Goal: Task Accomplishment & Management: Manage account settings

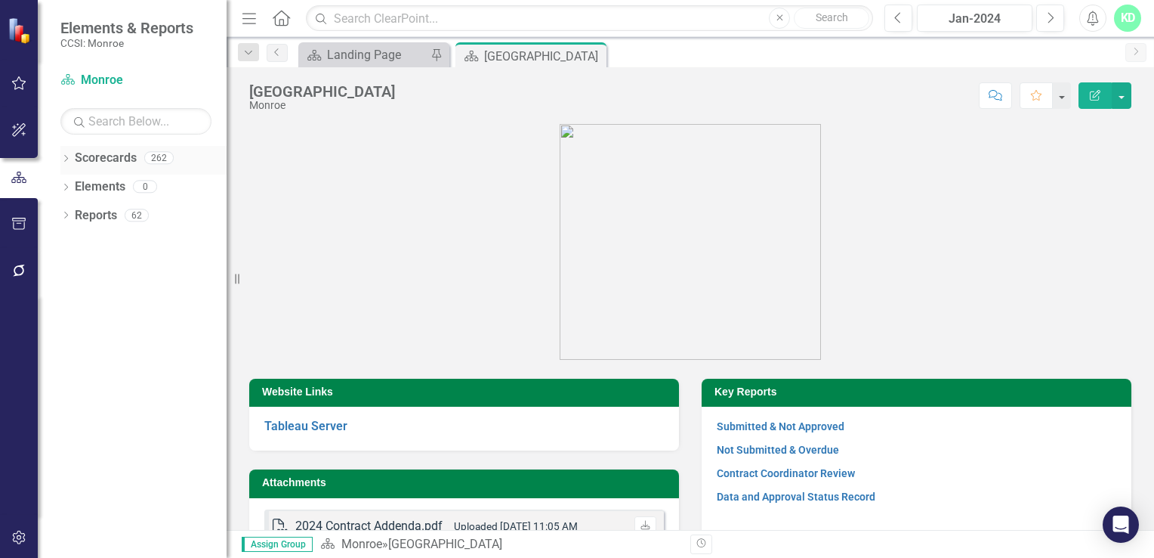
click at [63, 159] on icon "Dropdown" at bounding box center [65, 160] width 11 height 8
click at [75, 184] on icon "Dropdown" at bounding box center [73, 185] width 11 height 9
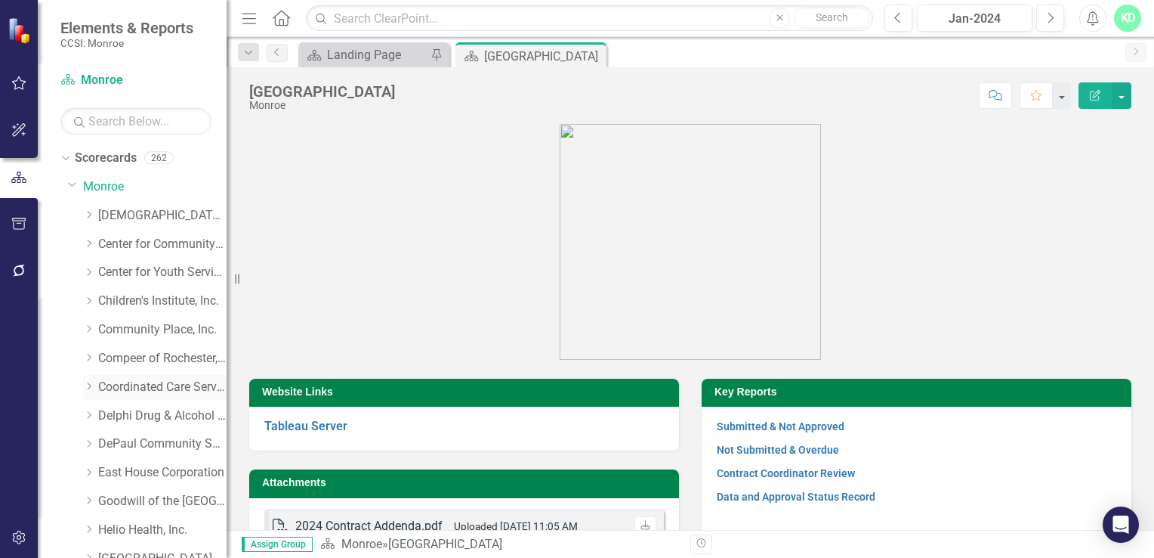
click at [131, 385] on link "Coordinated Care Services Inc." at bounding box center [162, 387] width 128 height 17
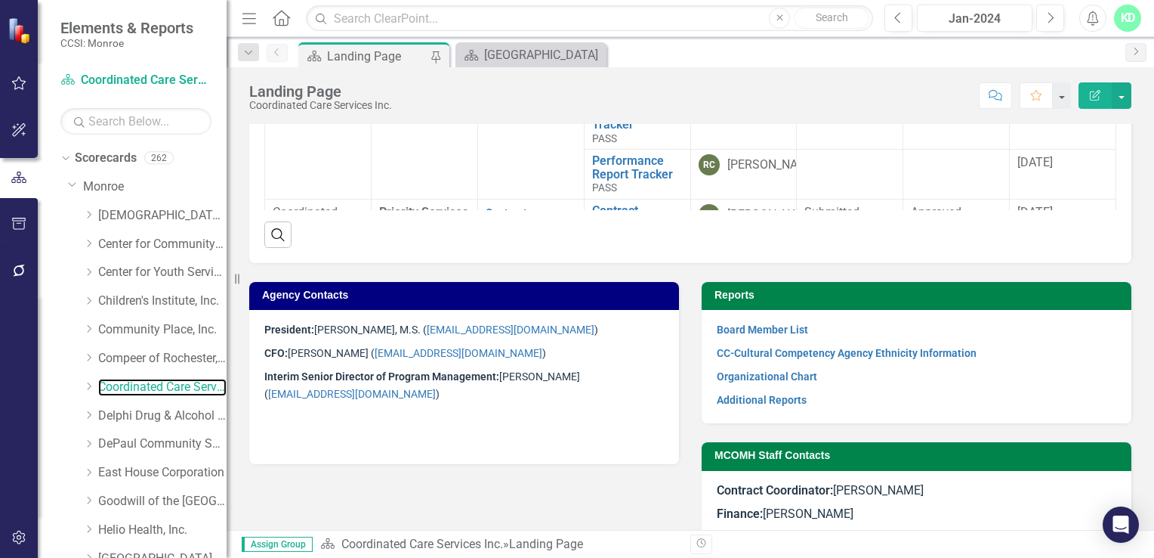
scroll to position [790, 0]
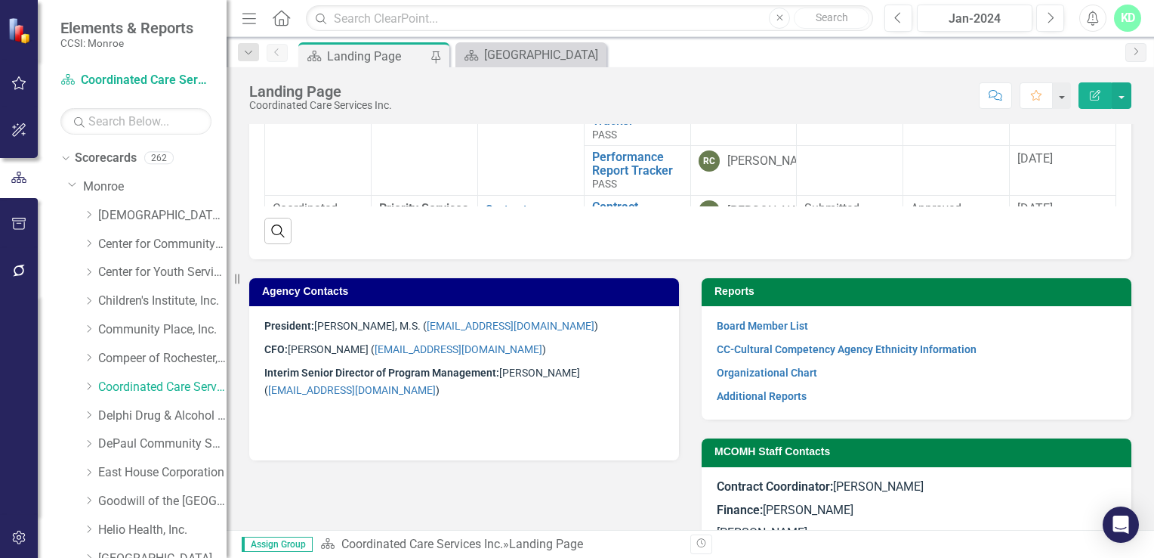
click at [426, 379] on p "Interim Senior Director of Program Management: [PERSON_NAME] ( [EMAIL_ADDRESS][…" at bounding box center [464, 381] width 400 height 41
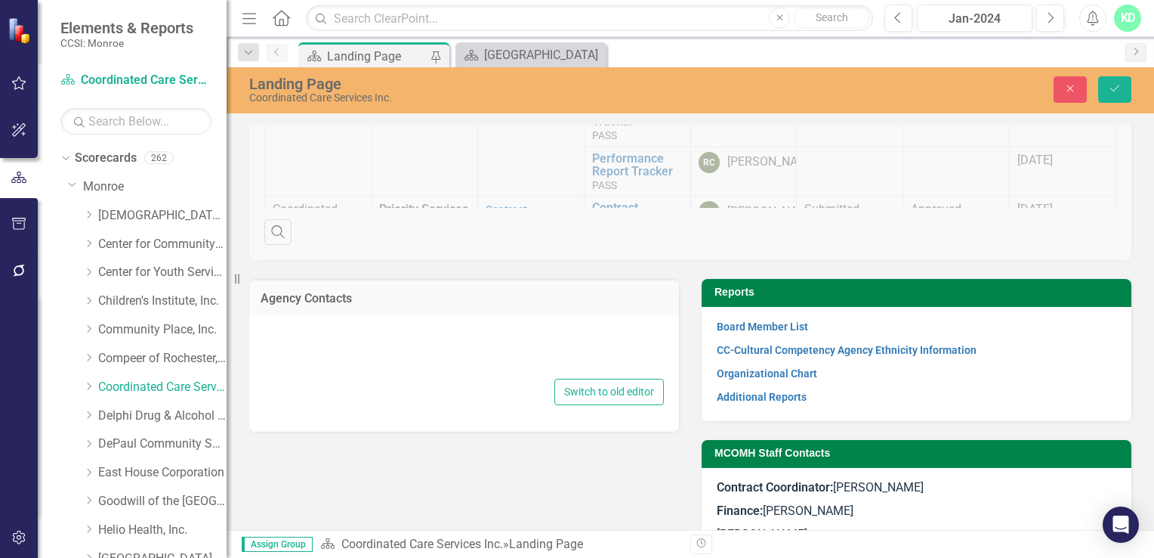
type textarea "<p><span style="font-size: 14px; font-family: inherit;"><strong>President:</str…"
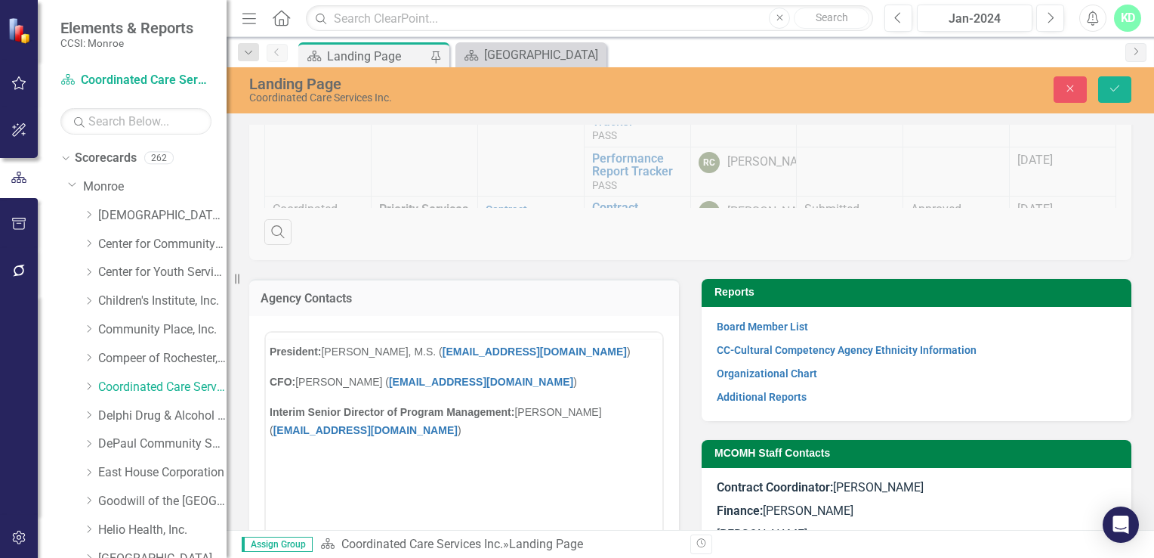
scroll to position [0, 0]
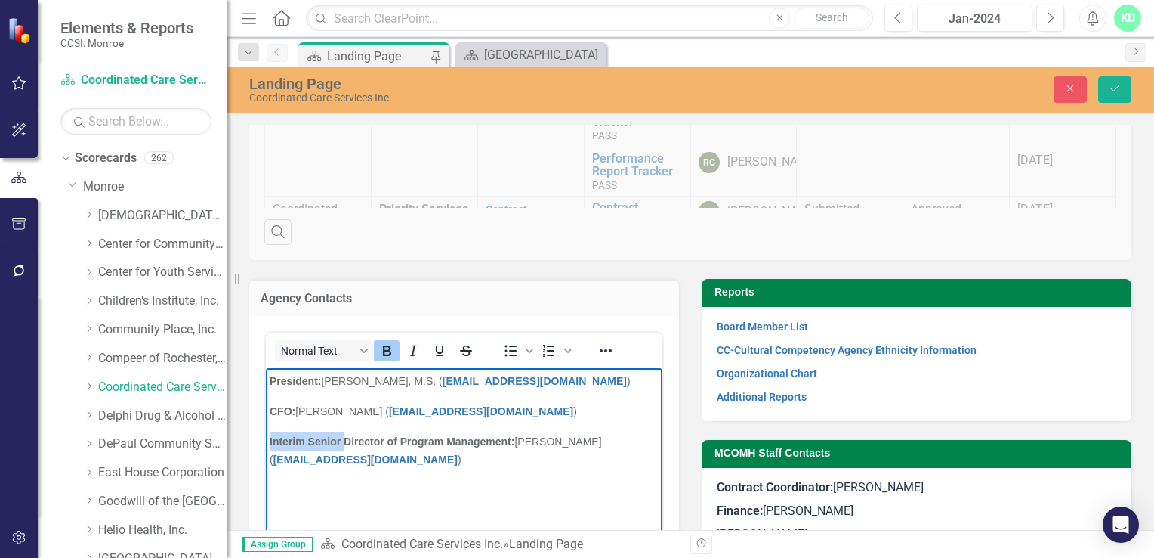
drag, startPoint x: 344, startPoint y: 440, endPoint x: 257, endPoint y: 442, distance: 86.9
click at [266, 442] on html "President: [PERSON_NAME], M.S. ( [EMAIL_ADDRESS][DOMAIN_NAME] ) CFO: [PERSON_NA…" at bounding box center [464, 480] width 397 height 227
click at [363, 438] on strong "Senior Director of Program Management:" at bounding box center [373, 440] width 207 height 12
drag, startPoint x: 593, startPoint y: 440, endPoint x: 497, endPoint y: 439, distance: 96.0
click at [497, 439] on p "Senior Director of Monroe County Programs: [PERSON_NAME] ( [EMAIL_ADDRESS][DOMA…" at bounding box center [464, 449] width 389 height 36
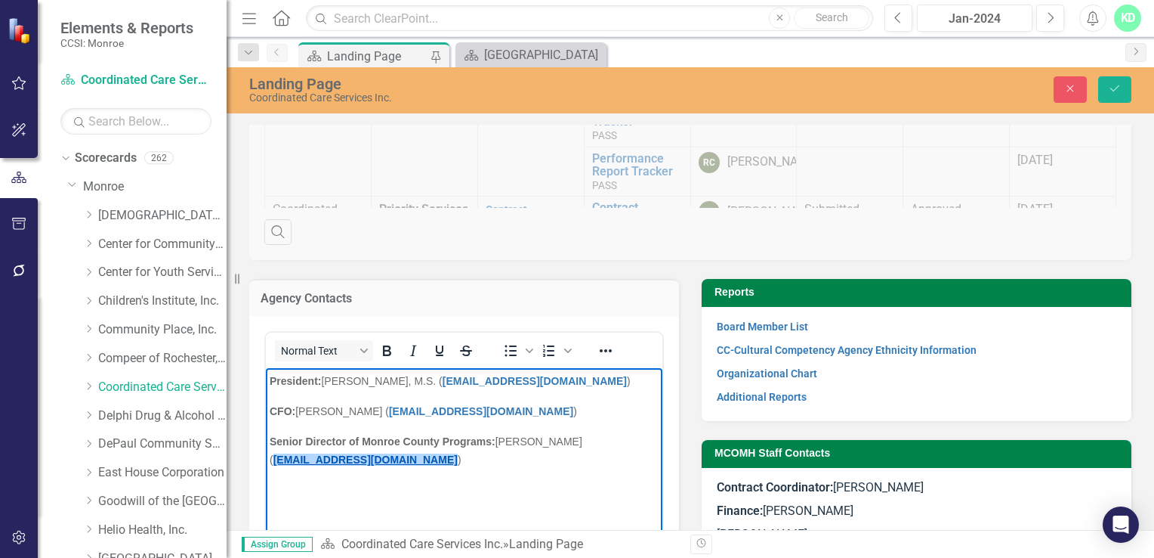
drag, startPoint x: 329, startPoint y: 459, endPoint x: 302, endPoint y: 459, distance: 26.4
click at [302, 459] on link "[EMAIL_ADDRESS][DOMAIN_NAME]" at bounding box center [366, 459] width 184 height 12
click at [328, 458] on link "[EMAIL_ADDRESS][DOMAIN_NAME]" at bounding box center [366, 459] width 184 height 12
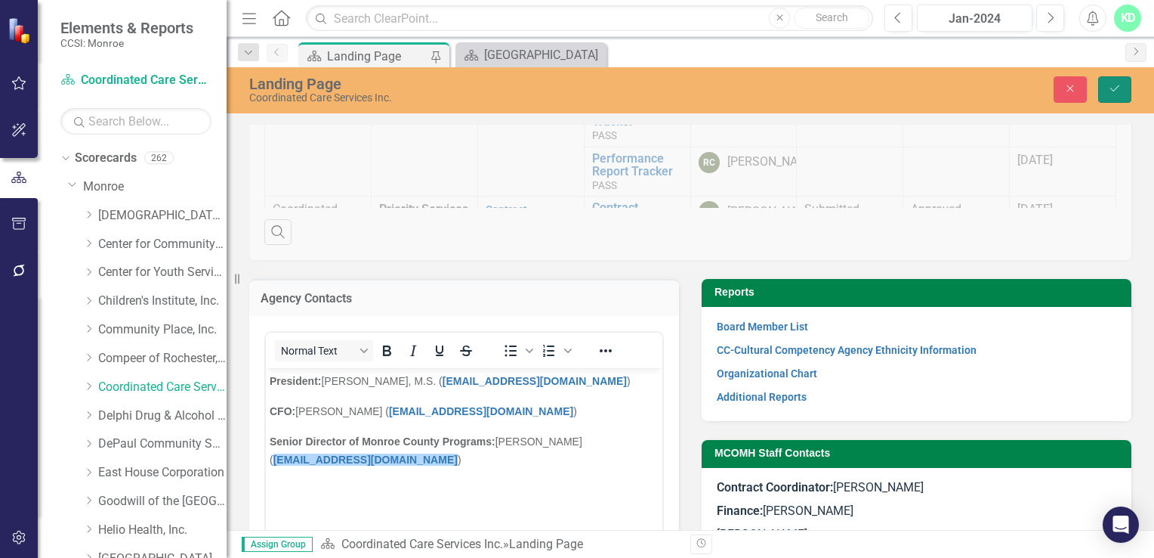
click at [1111, 92] on icon "Save" at bounding box center [1115, 88] width 14 height 11
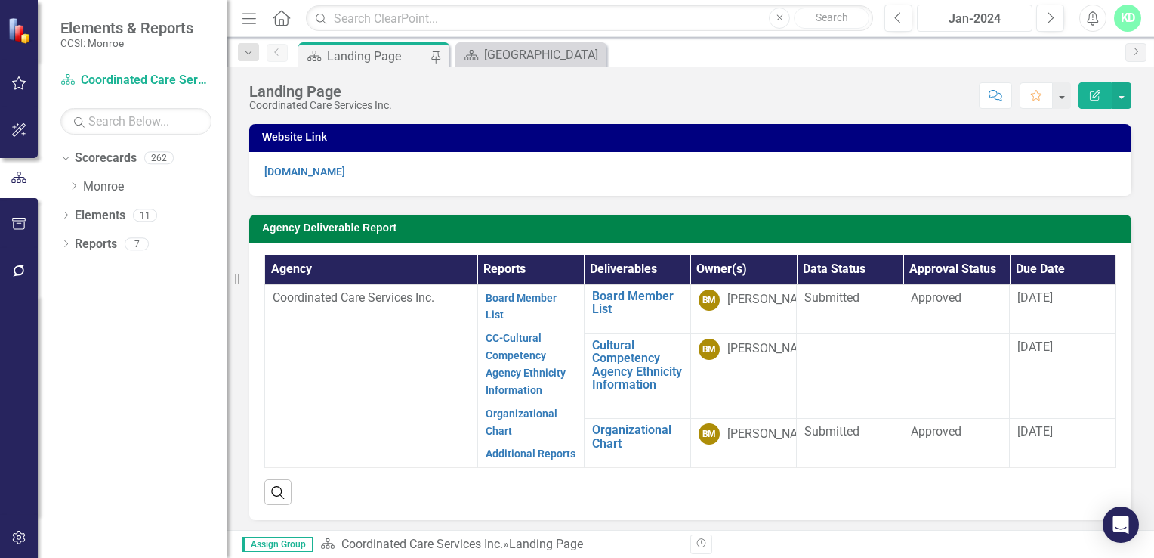
click at [1001, 20] on div "Jan-2024" at bounding box center [975, 19] width 105 height 18
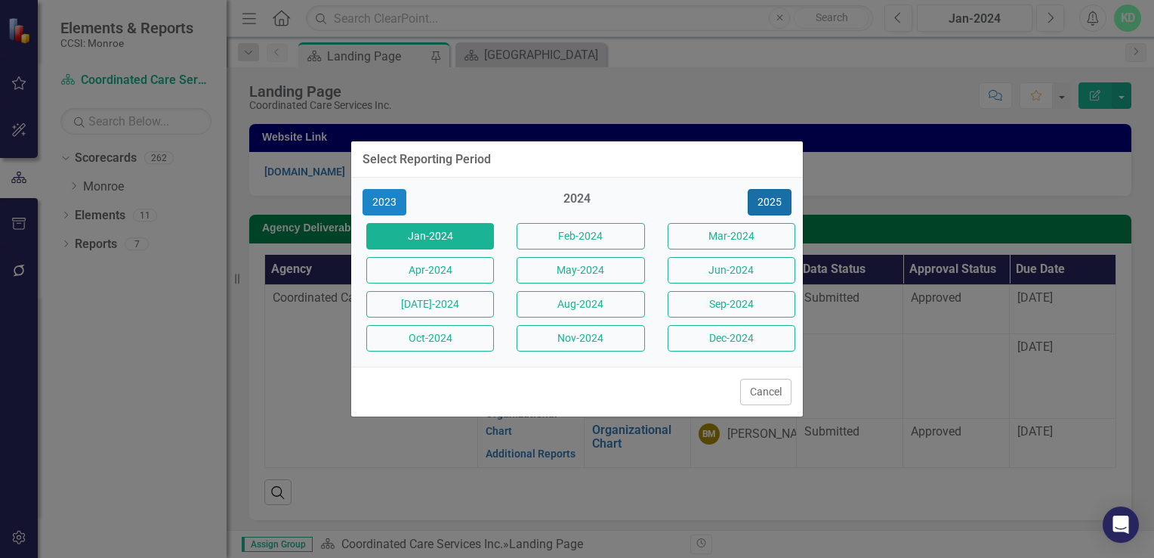
click at [766, 214] on button "2025" at bounding box center [770, 202] width 44 height 26
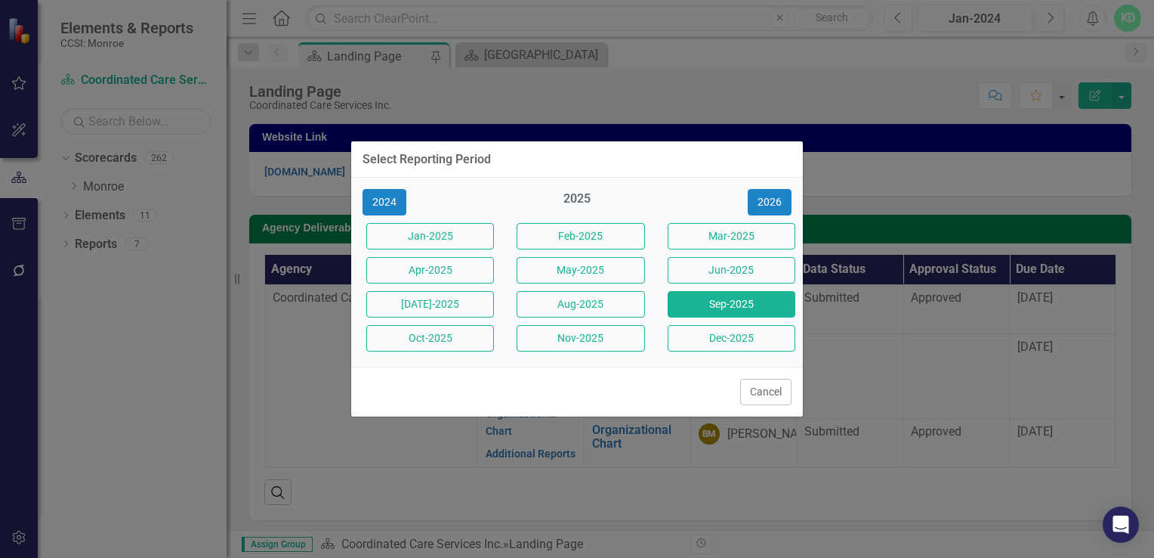
click at [742, 308] on button "Sep-2025" at bounding box center [732, 304] width 128 height 26
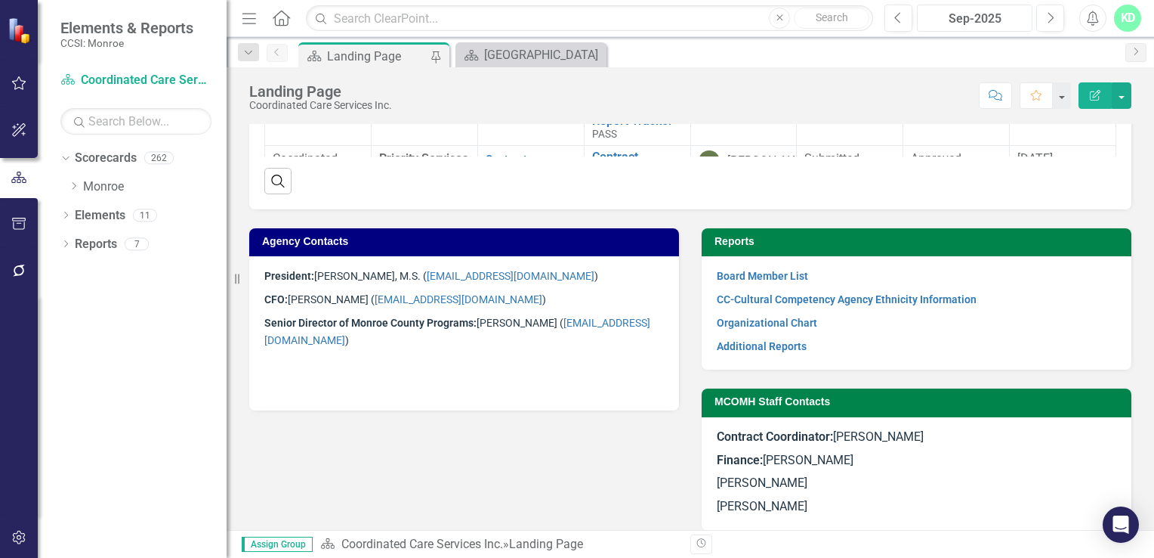
scroll to position [843, 0]
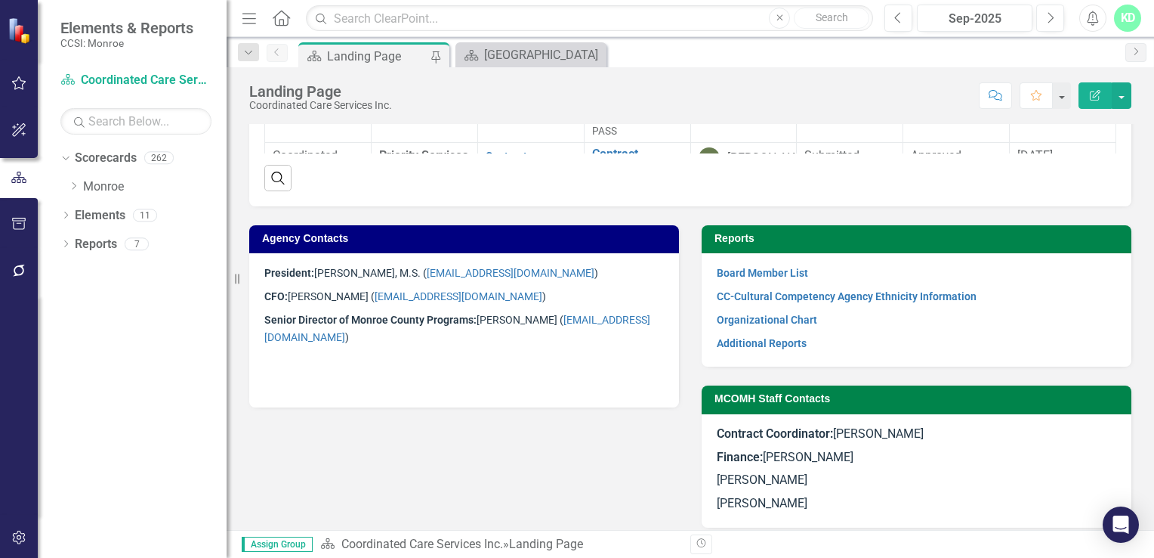
click at [413, 363] on p at bounding box center [464, 359] width 400 height 23
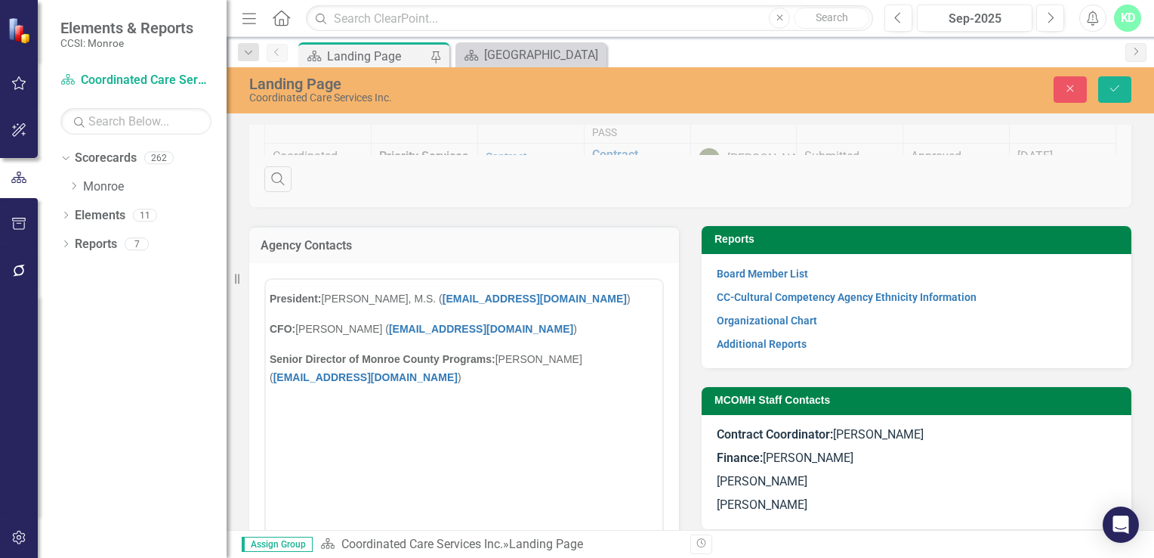
scroll to position [0, 0]
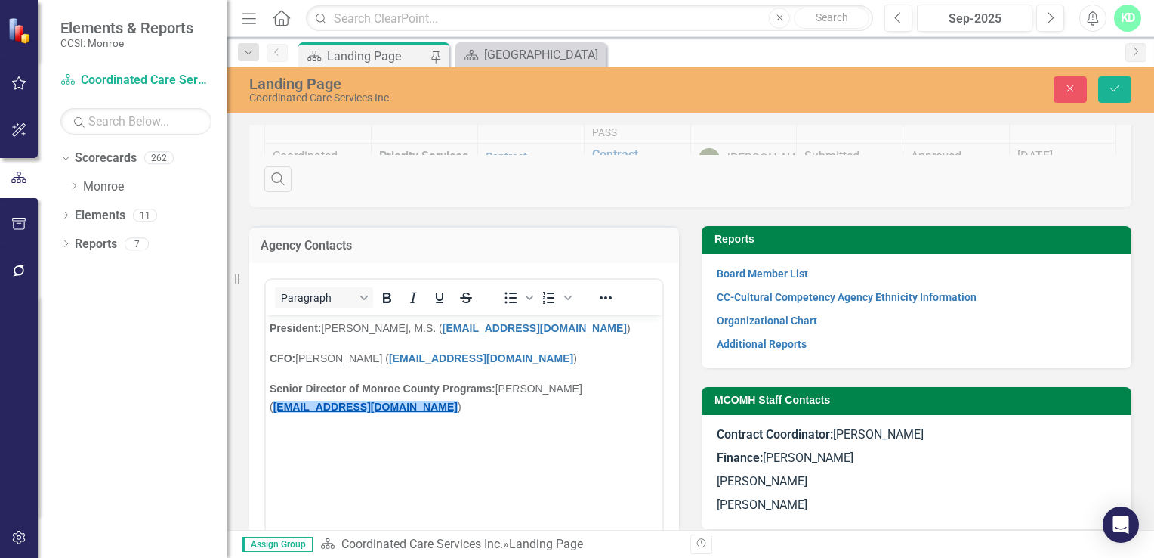
click at [286, 406] on link "[EMAIL_ADDRESS][DOMAIN_NAME]" at bounding box center [366, 406] width 184 height 12
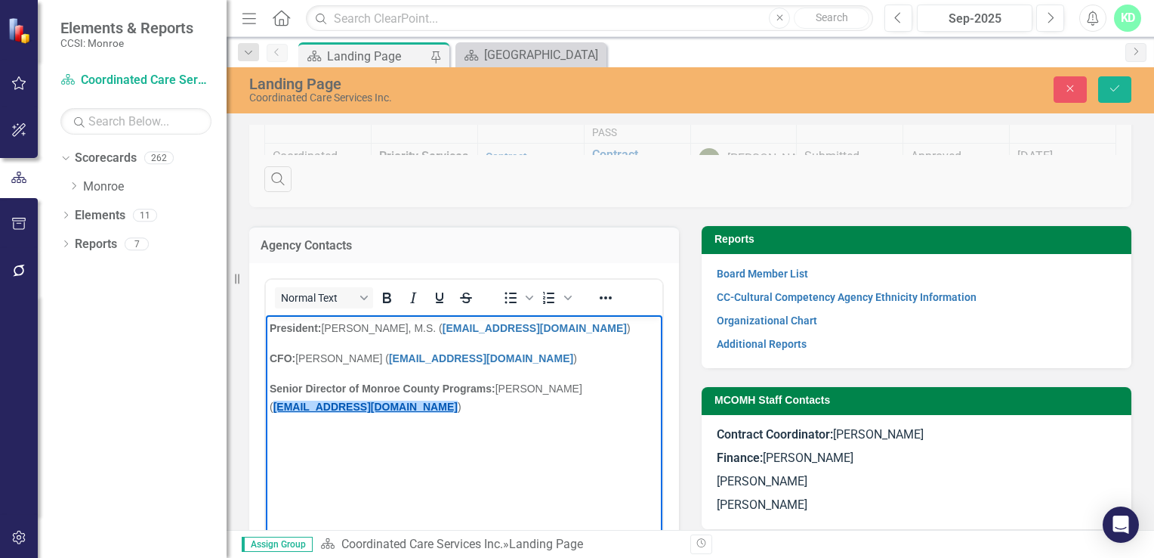
click at [329, 405] on link "[EMAIL_ADDRESS][DOMAIN_NAME]" at bounding box center [366, 406] width 184 height 12
click at [1120, 85] on icon "Save" at bounding box center [1115, 88] width 14 height 11
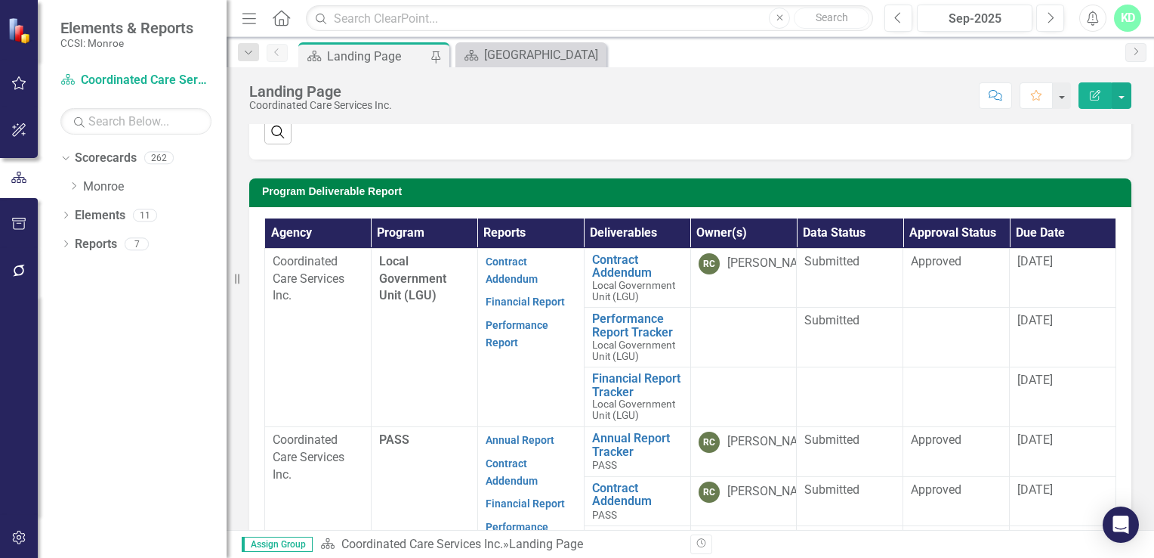
scroll to position [387, 0]
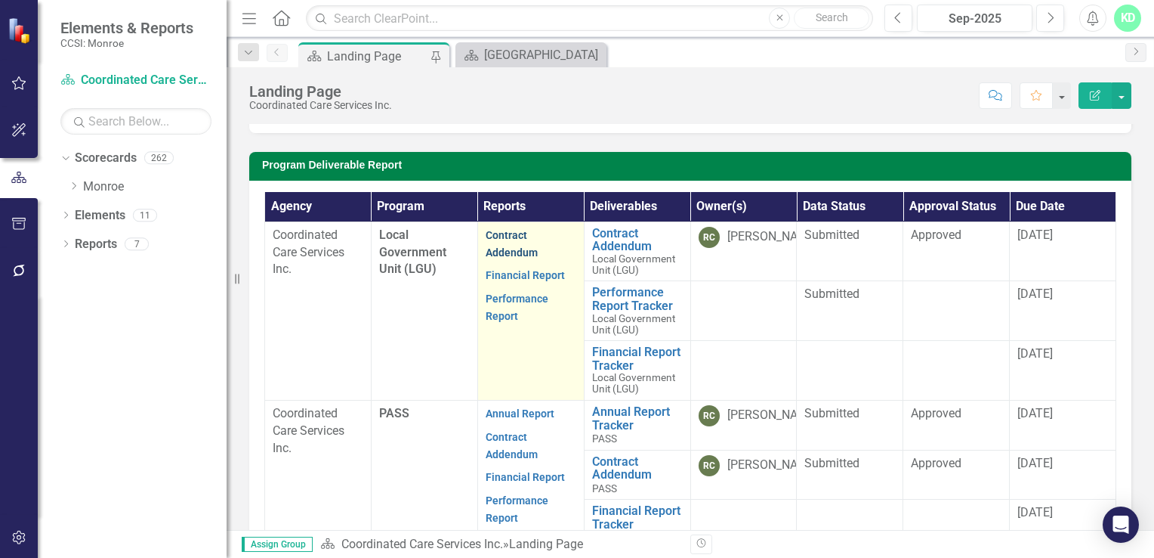
click at [499, 240] on link "Contract Addendum" at bounding box center [512, 243] width 52 height 29
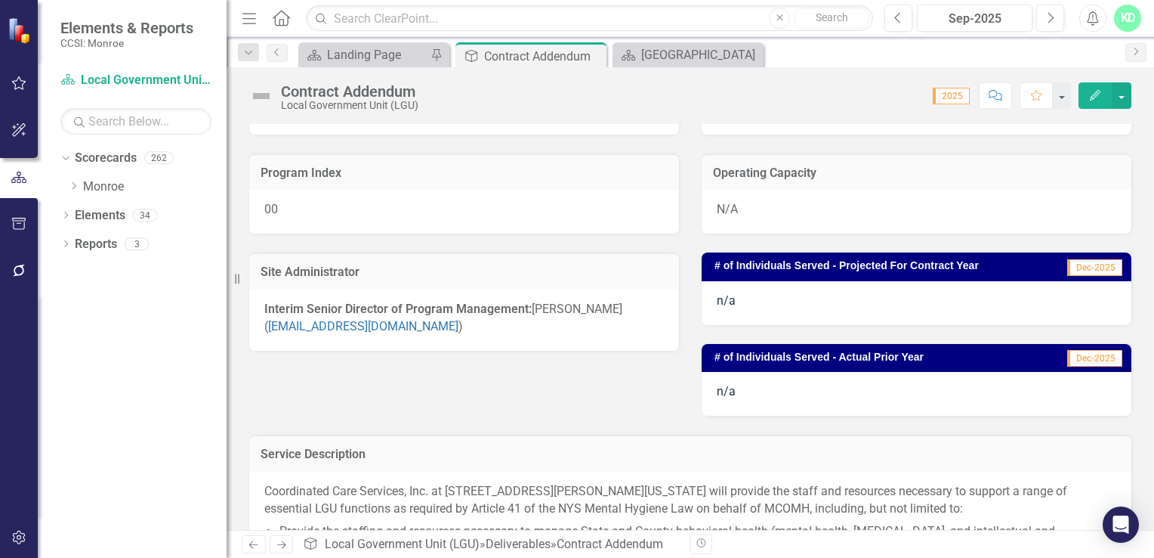
scroll to position [199, 0]
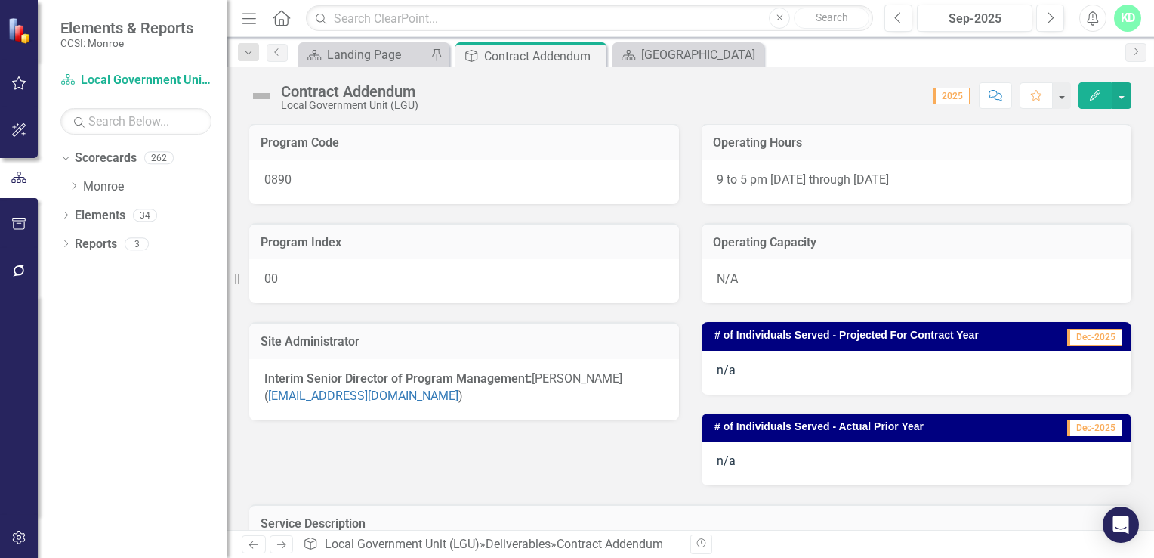
click at [420, 385] on p "Interim Senior Director of Program Management: [PERSON_NAME] ( [EMAIL_ADDRESS][…" at bounding box center [464, 387] width 400 height 35
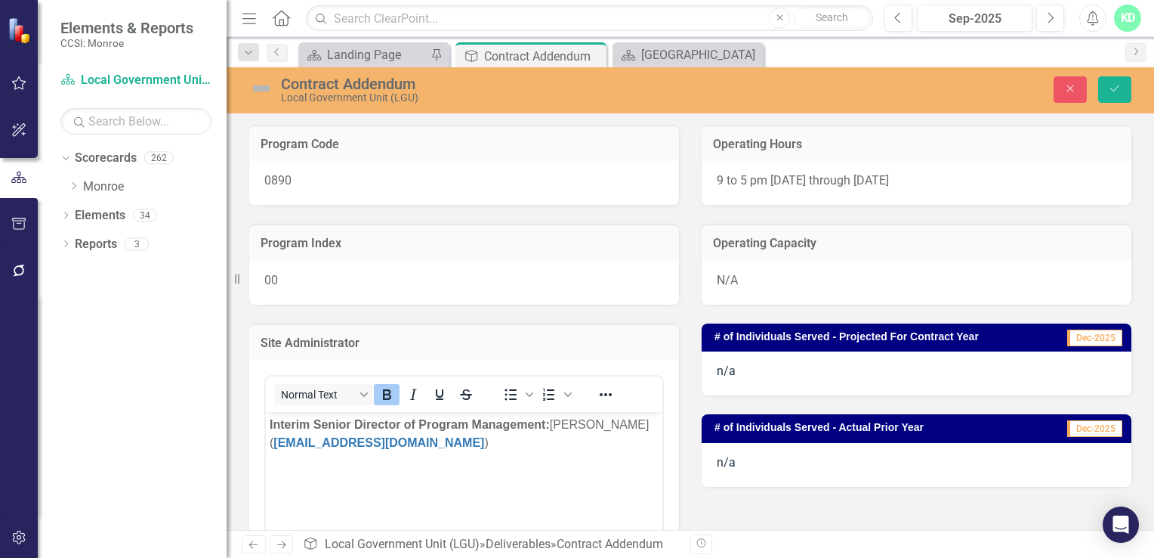
scroll to position [0, 0]
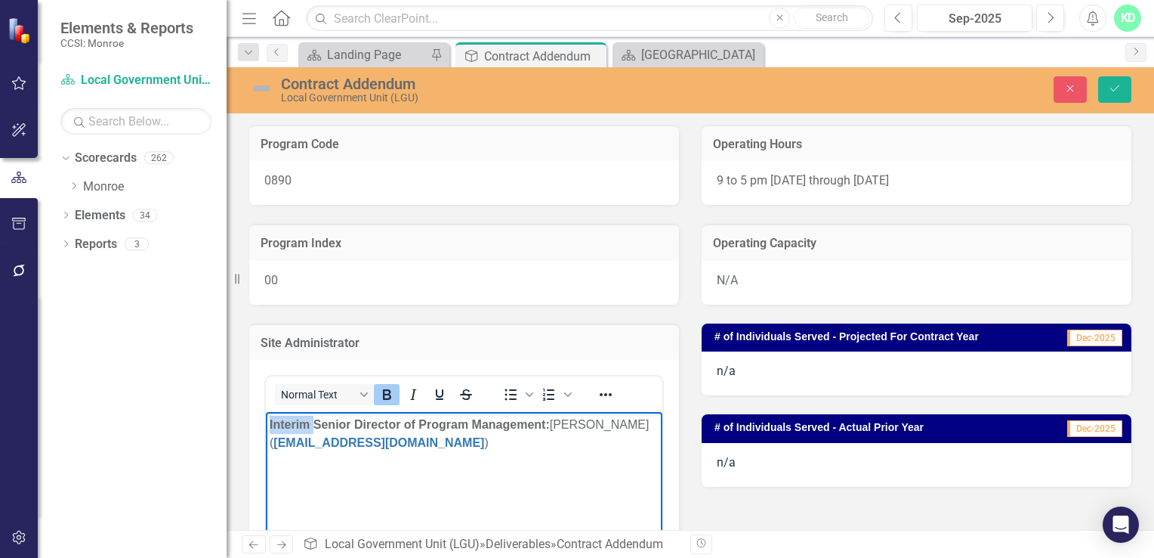
drag, startPoint x: 316, startPoint y: 421, endPoint x: 241, endPoint y: 420, distance: 74.8
click at [266, 420] on html "Interim Senior Director of Program Management: [PERSON_NAME] ( [EMAIL_ADDRESS][…" at bounding box center [464, 525] width 397 height 227
click at [376, 422] on strong "Senior Director of Program Management:" at bounding box center [388, 424] width 236 height 13
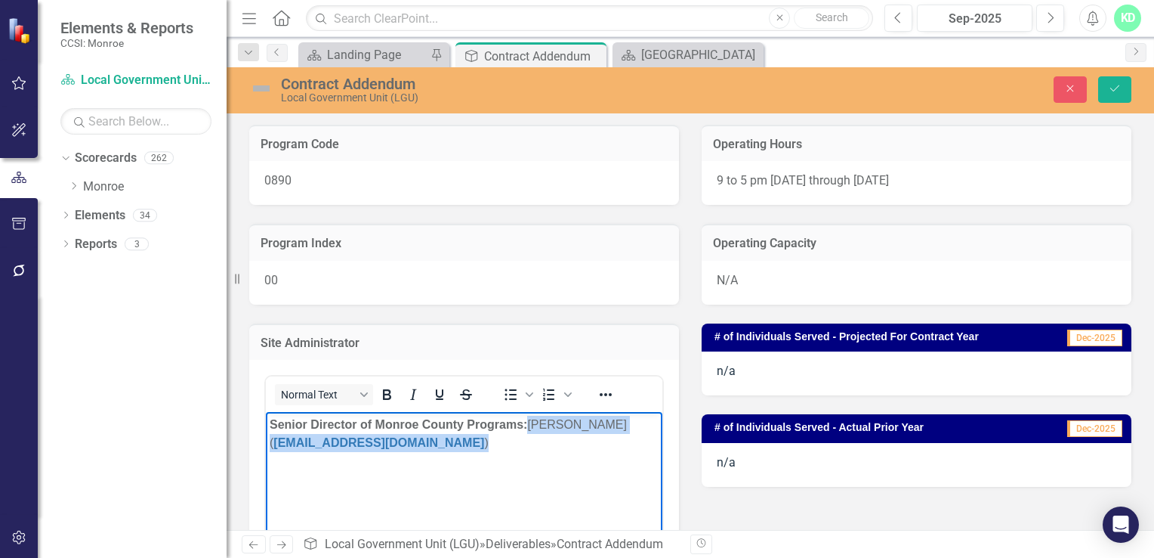
drag, startPoint x: 571, startPoint y: 434, endPoint x: 533, endPoint y: 421, distance: 40.6
click at [533, 421] on p "Senior Director of Monroe County Programs: [PERSON_NAME] ( [EMAIL_ADDRESS][DOMA…" at bounding box center [464, 434] width 389 height 36
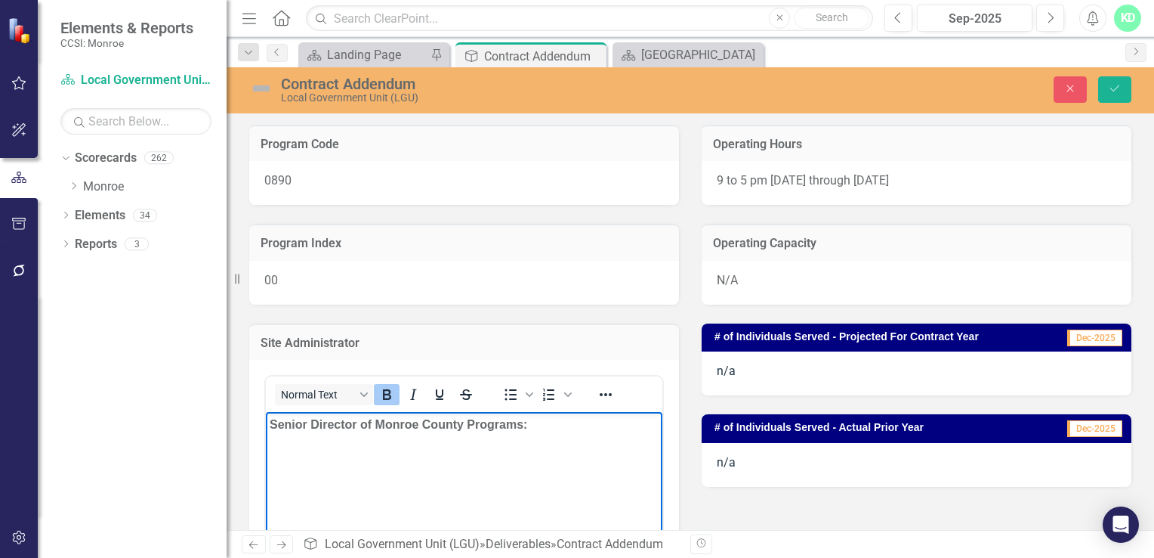
click at [382, 397] on icon "Bold" at bounding box center [387, 394] width 18 height 18
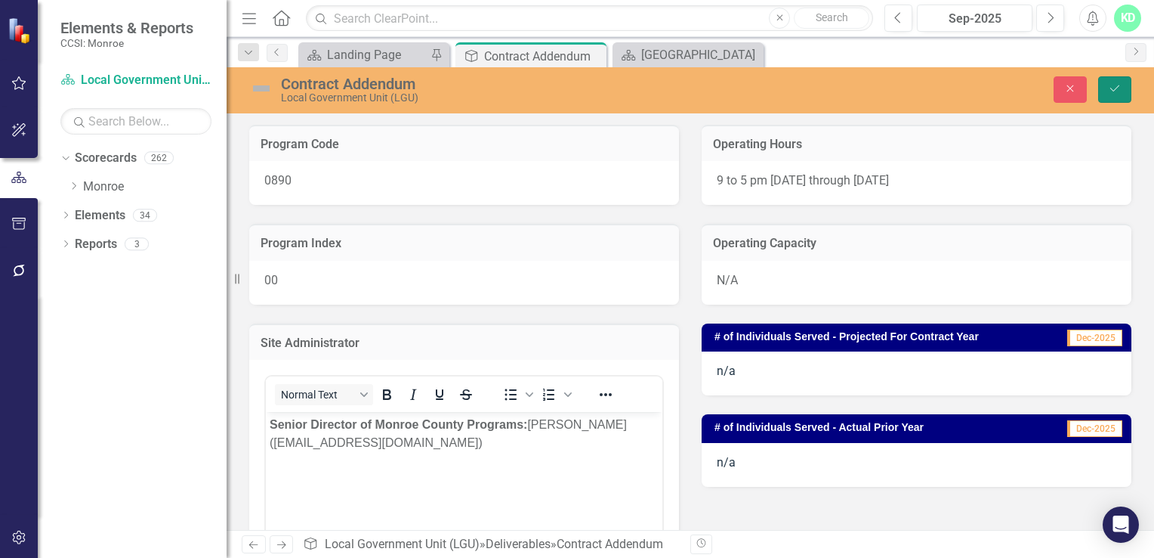
click at [1118, 89] on icon "Save" at bounding box center [1115, 88] width 14 height 11
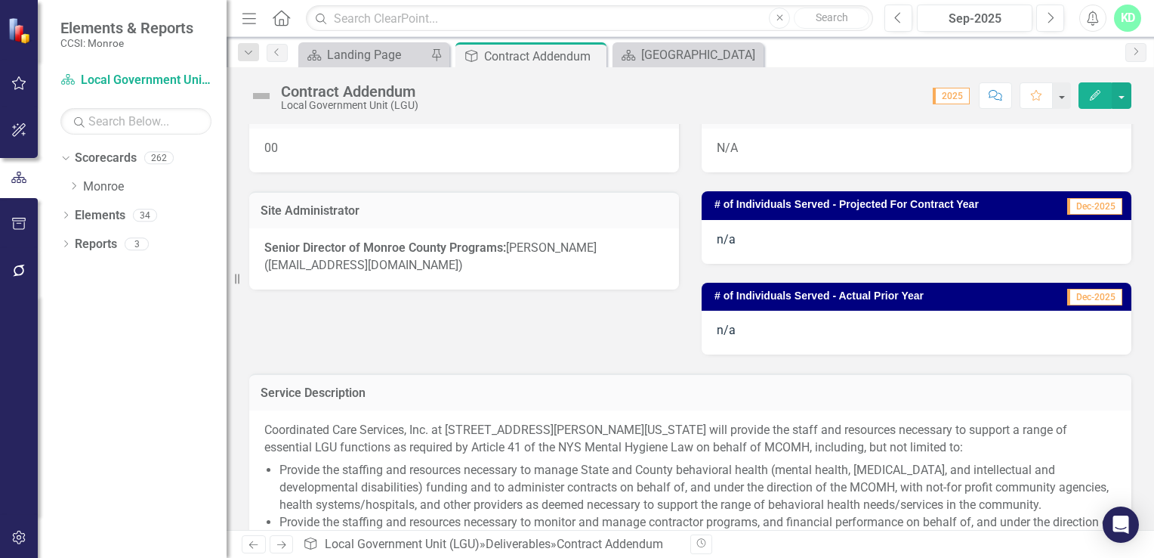
scroll to position [90, 0]
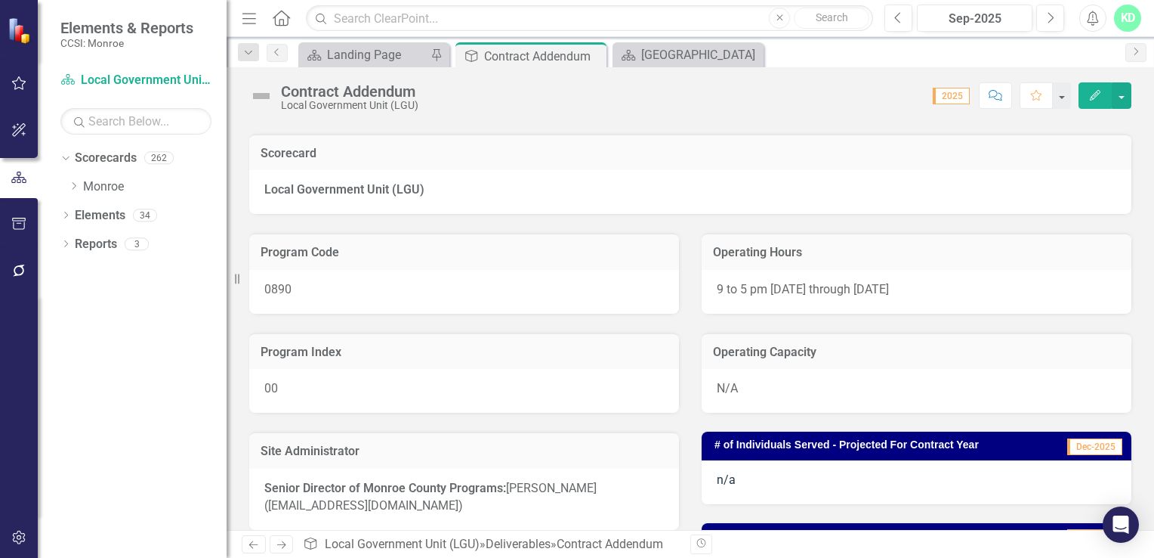
click at [1132, 17] on div "KD" at bounding box center [1127, 18] width 27 height 27
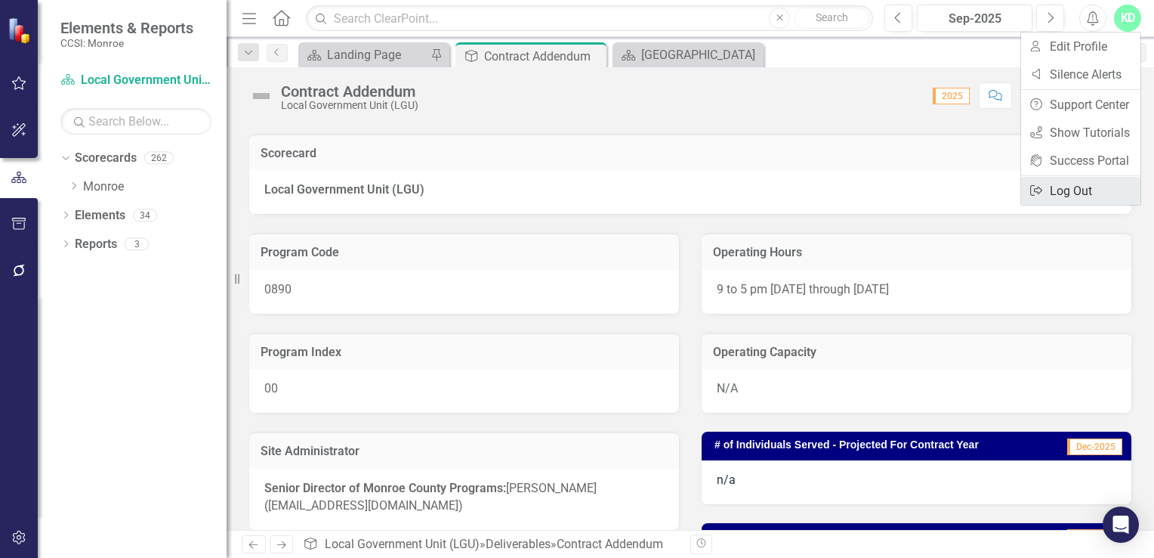
click at [1073, 184] on link "Logout Log Out" at bounding box center [1080, 191] width 119 height 28
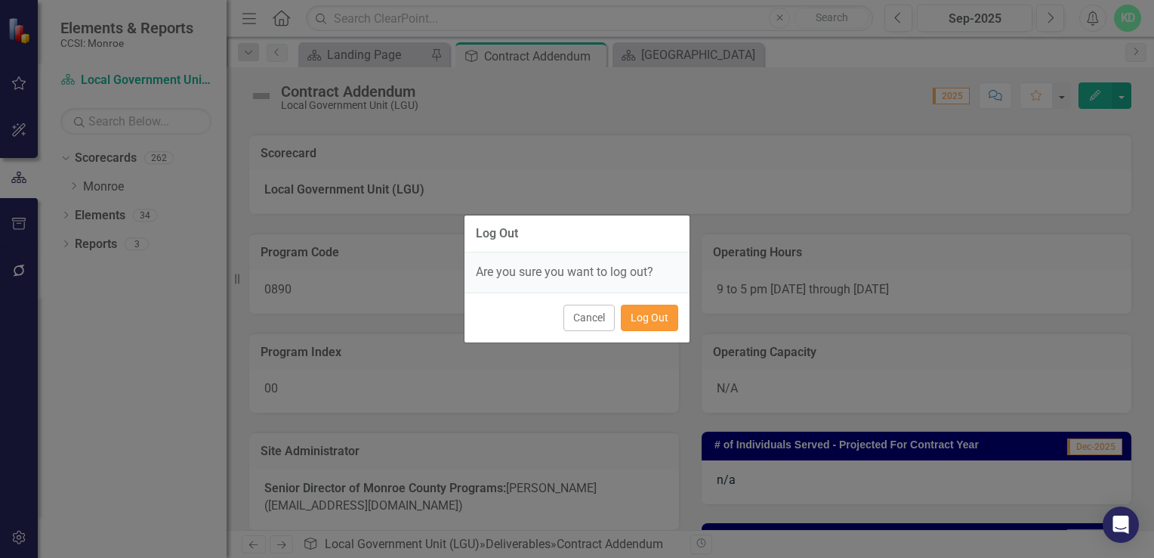
click at [663, 313] on button "Log Out" at bounding box center [649, 317] width 57 height 26
